Goal: Transaction & Acquisition: Purchase product/service

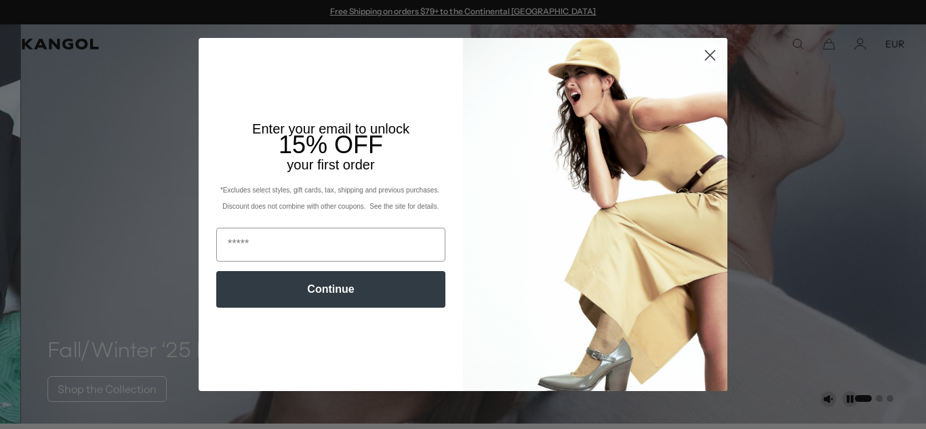
click at [713, 53] on circle "Close dialog" at bounding box center [710, 55] width 22 height 22
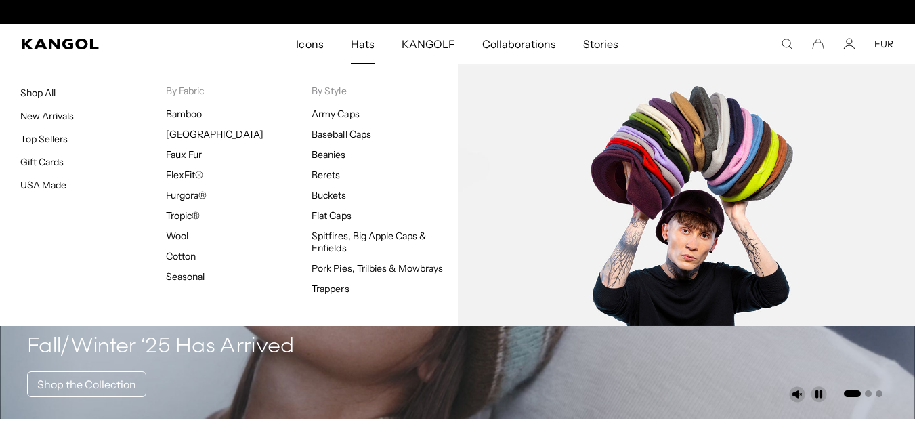
scroll to position [0, 279]
click at [335, 218] on link "Flat Caps" at bounding box center [331, 215] width 39 height 12
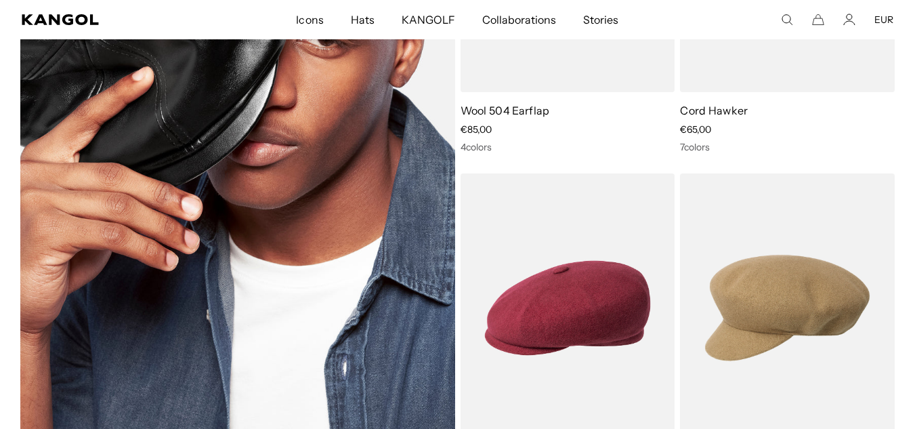
scroll to position [2372, 0]
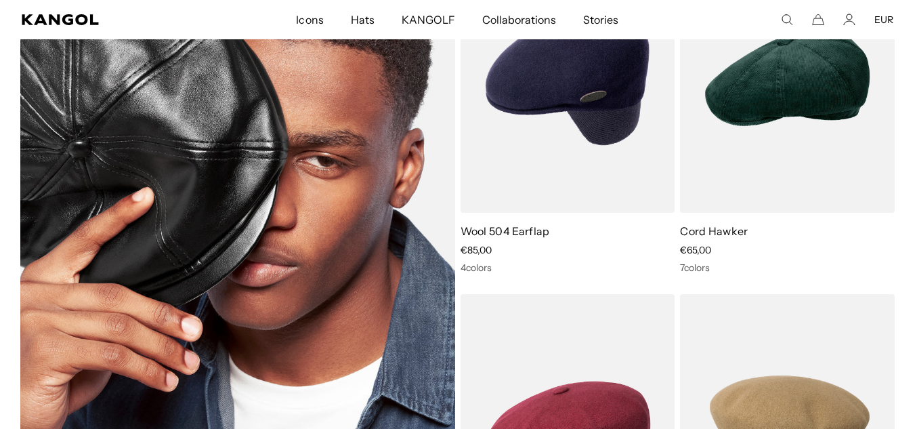
drag, startPoint x: 274, startPoint y: 113, endPoint x: 241, endPoint y: 138, distance: 41.7
click at [241, 138] on img at bounding box center [237, 262] width 435 height 638
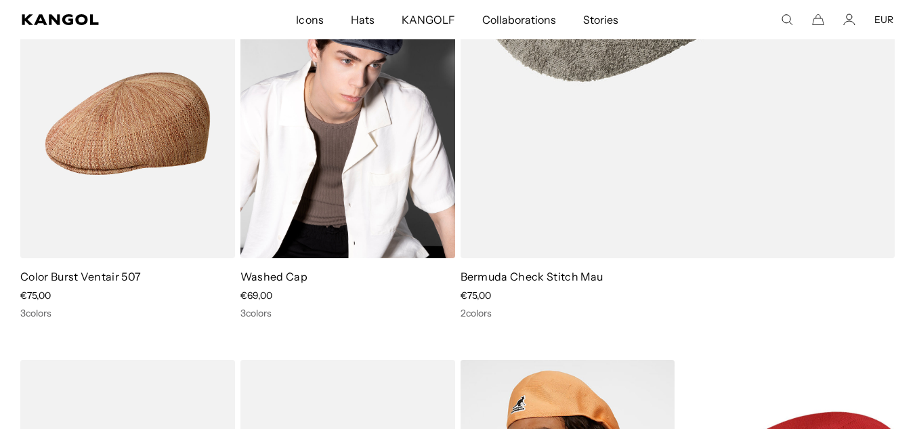
scroll to position [4898, 0]
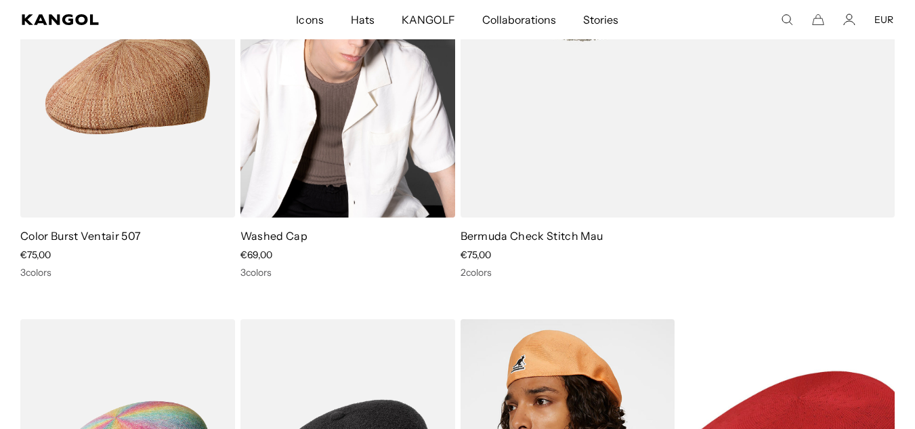
click at [285, 229] on link "Washed Cap" at bounding box center [274, 236] width 67 height 14
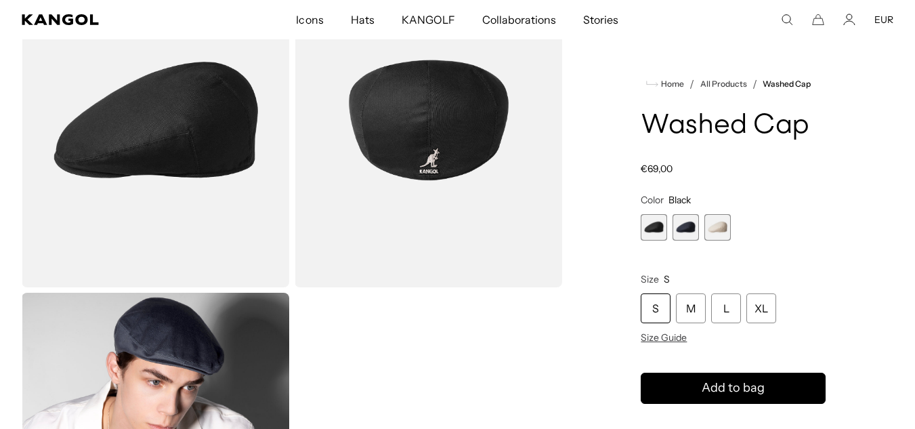
scroll to position [0, 279]
click at [693, 239] on span "2 of 3" at bounding box center [686, 227] width 26 height 26
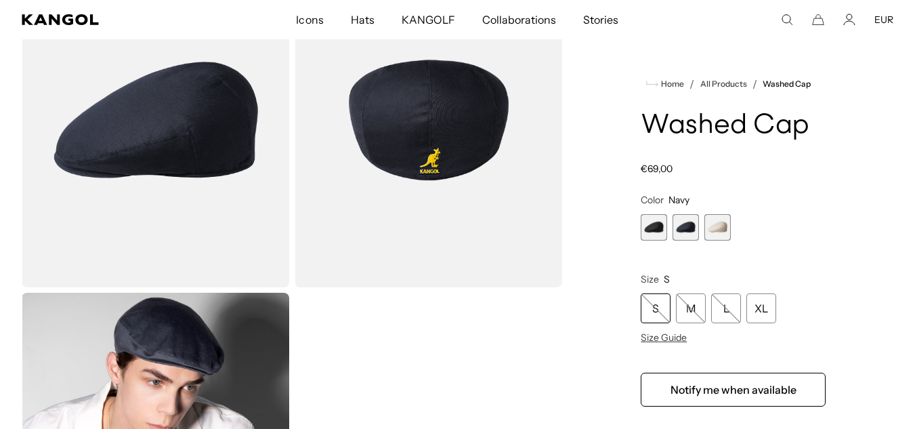
click at [713, 228] on span "3 of 3" at bounding box center [718, 227] width 26 height 26
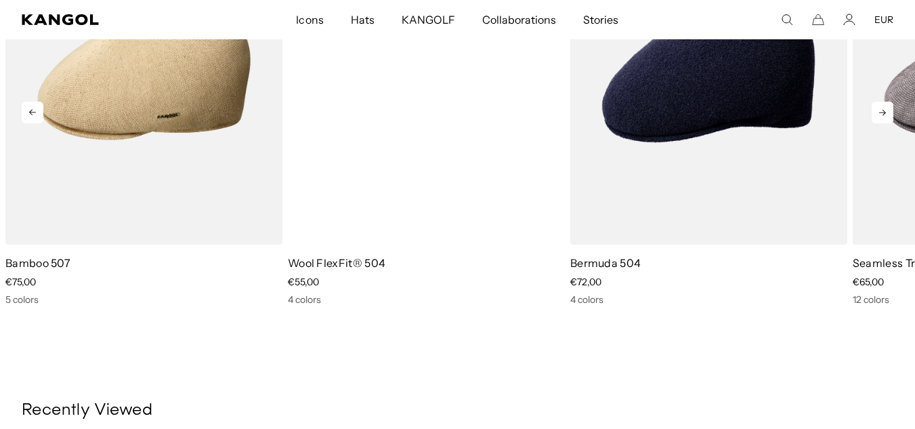
scroll to position [0, 279]
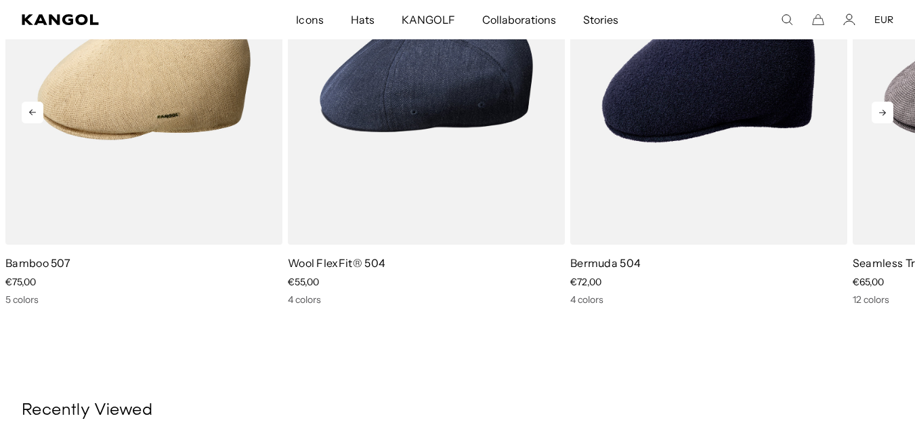
click at [888, 112] on icon at bounding box center [883, 113] width 22 height 22
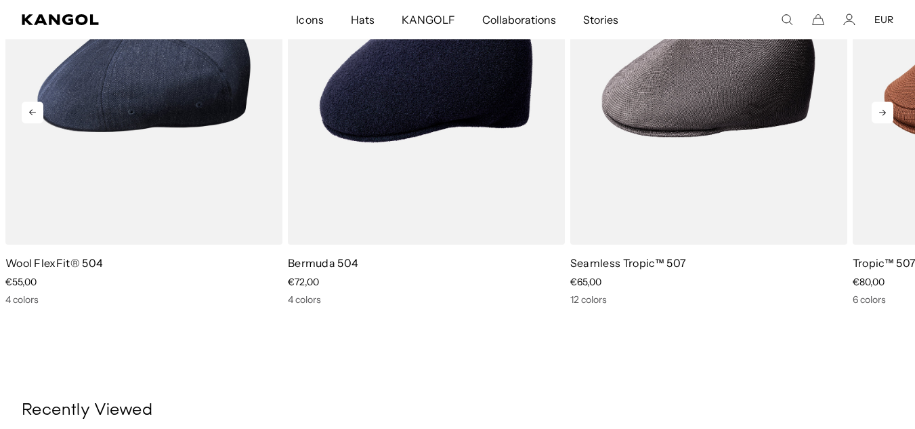
scroll to position [0, 0]
click at [890, 112] on icon at bounding box center [883, 113] width 22 height 22
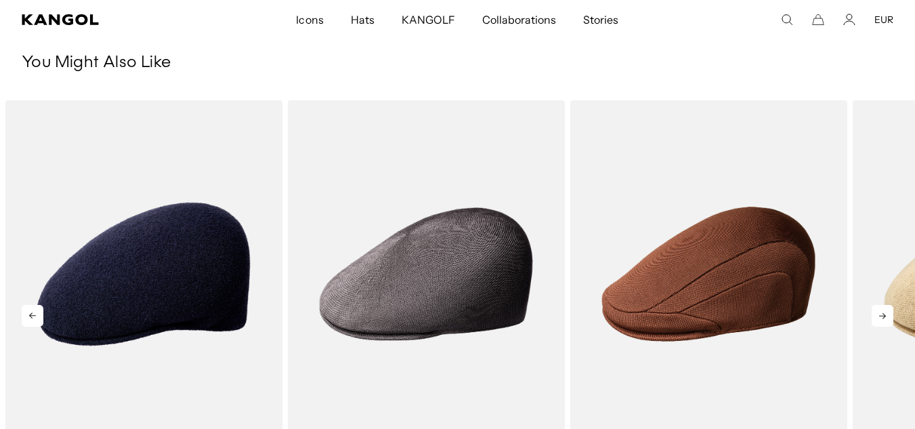
click at [885, 317] on icon at bounding box center [883, 316] width 7 height 6
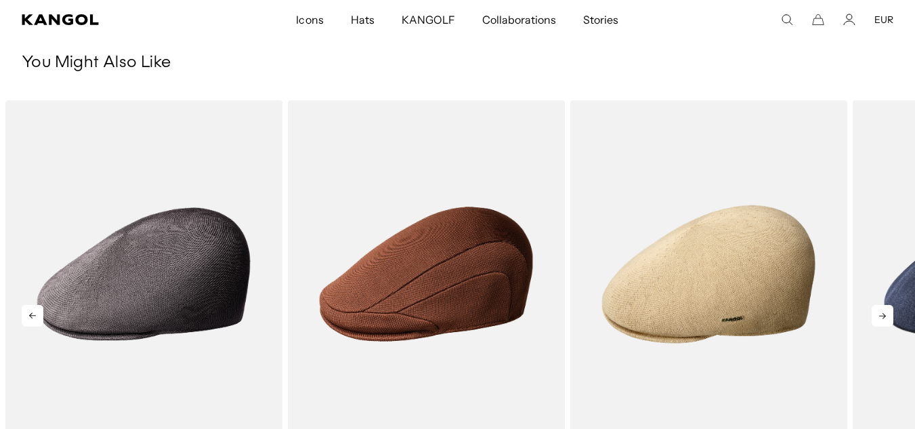
click at [886, 316] on icon at bounding box center [883, 316] width 7 height 6
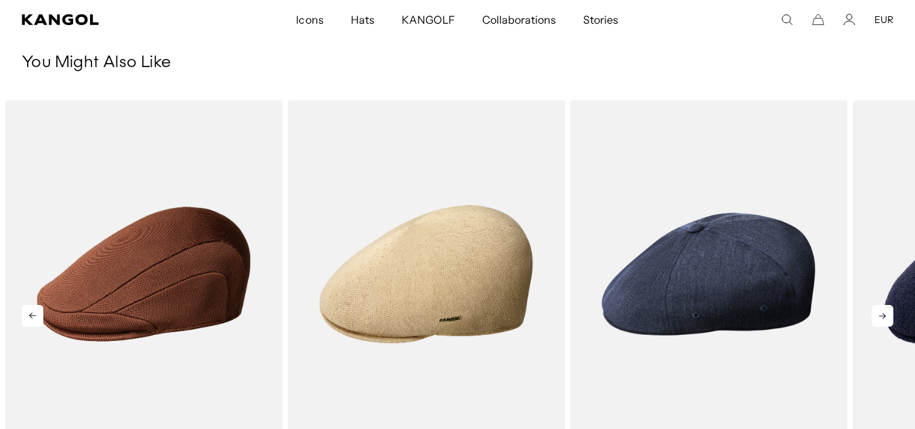
click at [888, 316] on icon at bounding box center [883, 316] width 22 height 22
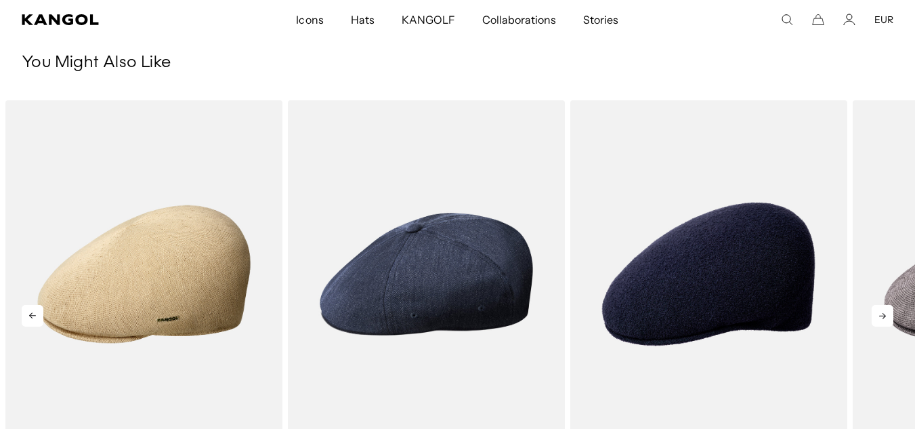
scroll to position [0, 279]
click at [888, 316] on icon at bounding box center [883, 316] width 22 height 22
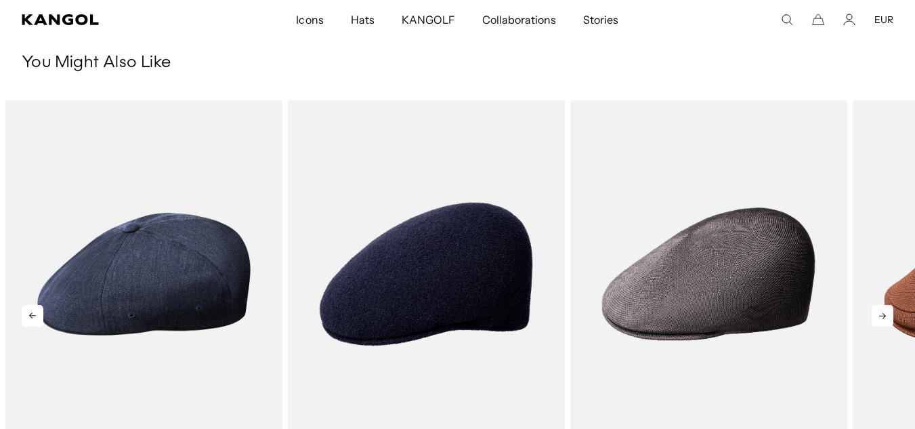
click at [888, 316] on icon at bounding box center [883, 316] width 22 height 22
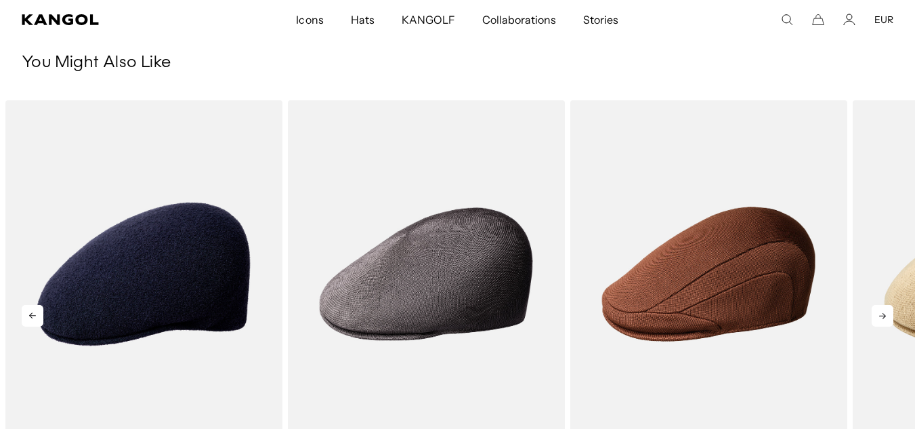
click at [888, 316] on icon at bounding box center [883, 316] width 22 height 22
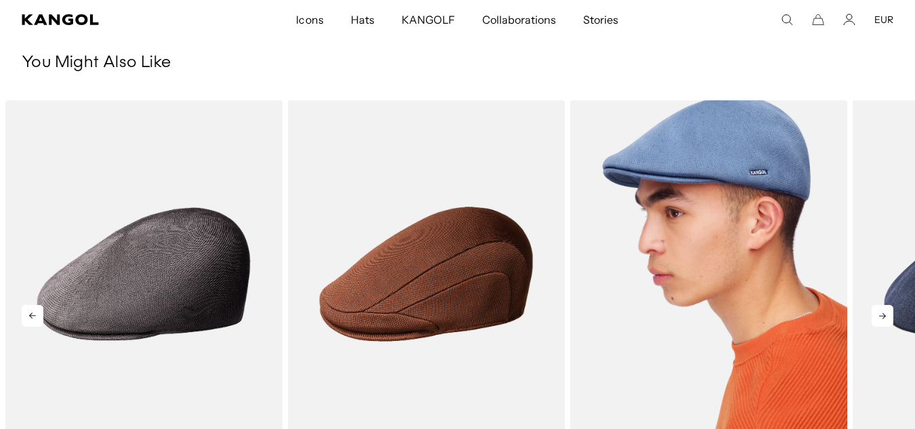
scroll to position [0, 0]
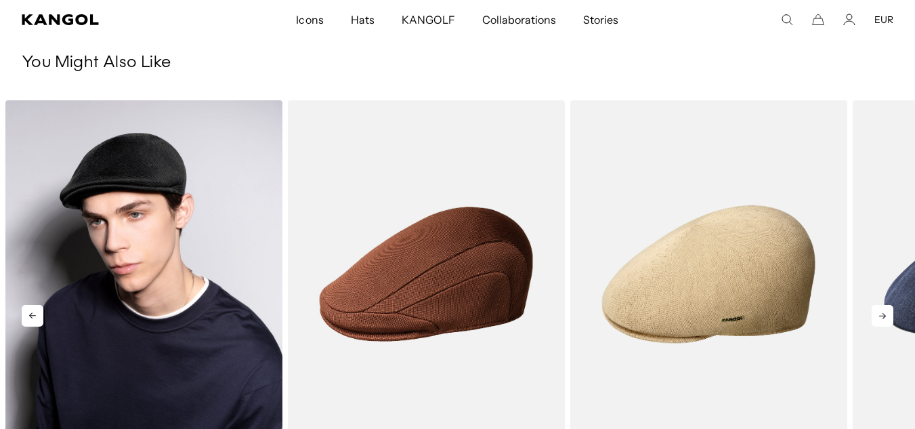
click at [152, 308] on img "4 of 5" at bounding box center [143, 274] width 277 height 348
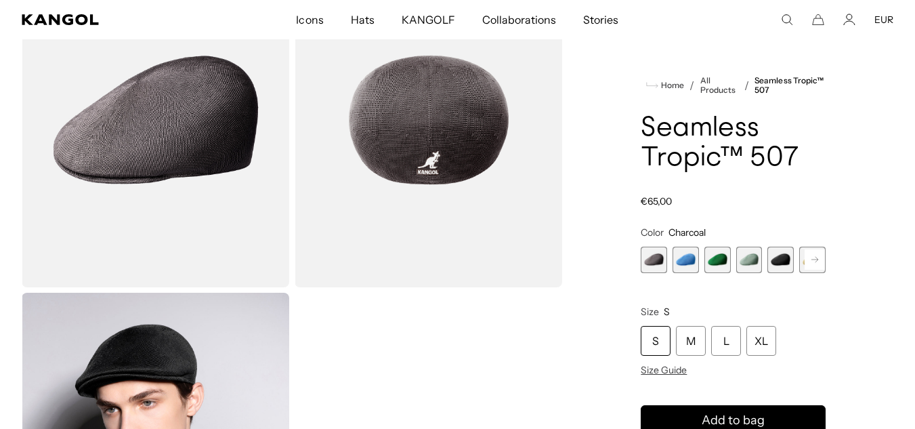
scroll to position [0, 279]
click at [719, 254] on span "3 of 12" at bounding box center [718, 260] width 26 height 26
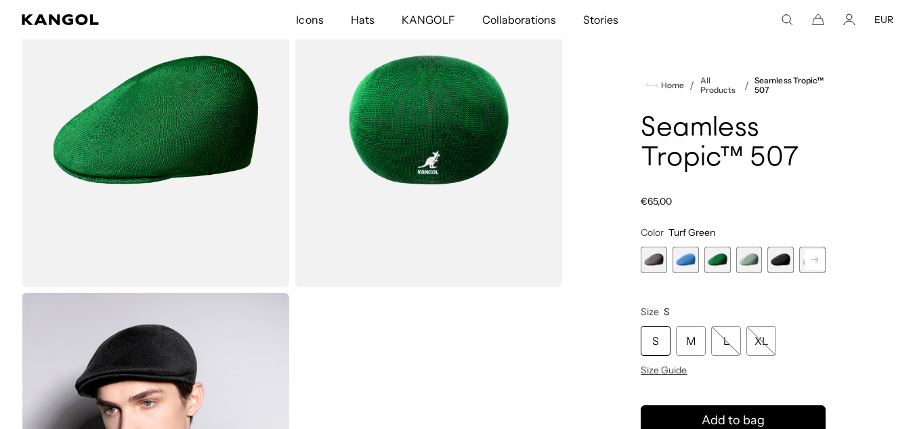
click at [759, 255] on span "4 of 12" at bounding box center [750, 260] width 26 height 26
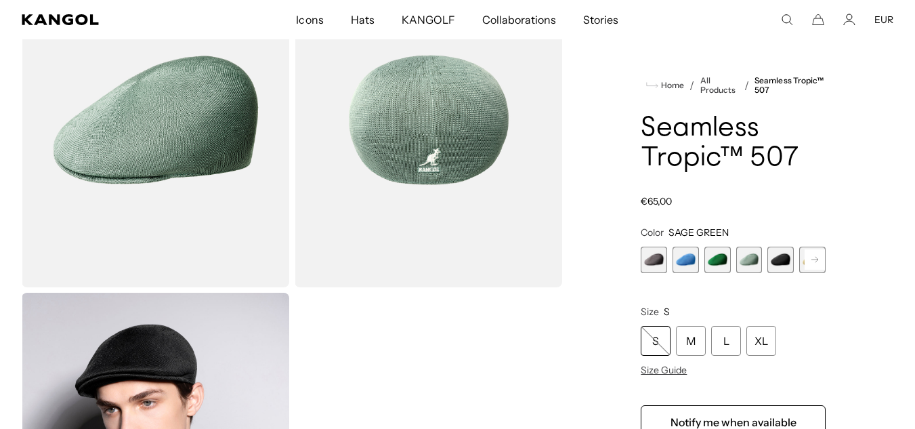
click at [783, 259] on span "5 of 12" at bounding box center [781, 260] width 26 height 26
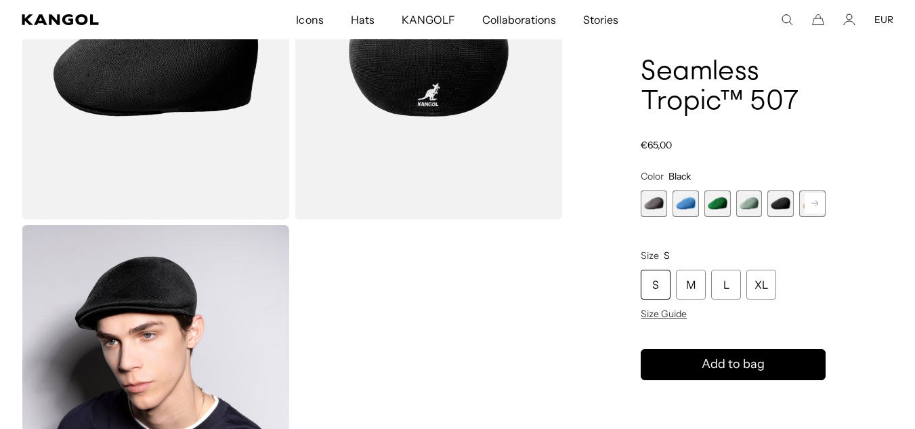
scroll to position [0, 279]
